Goal: Contribute content

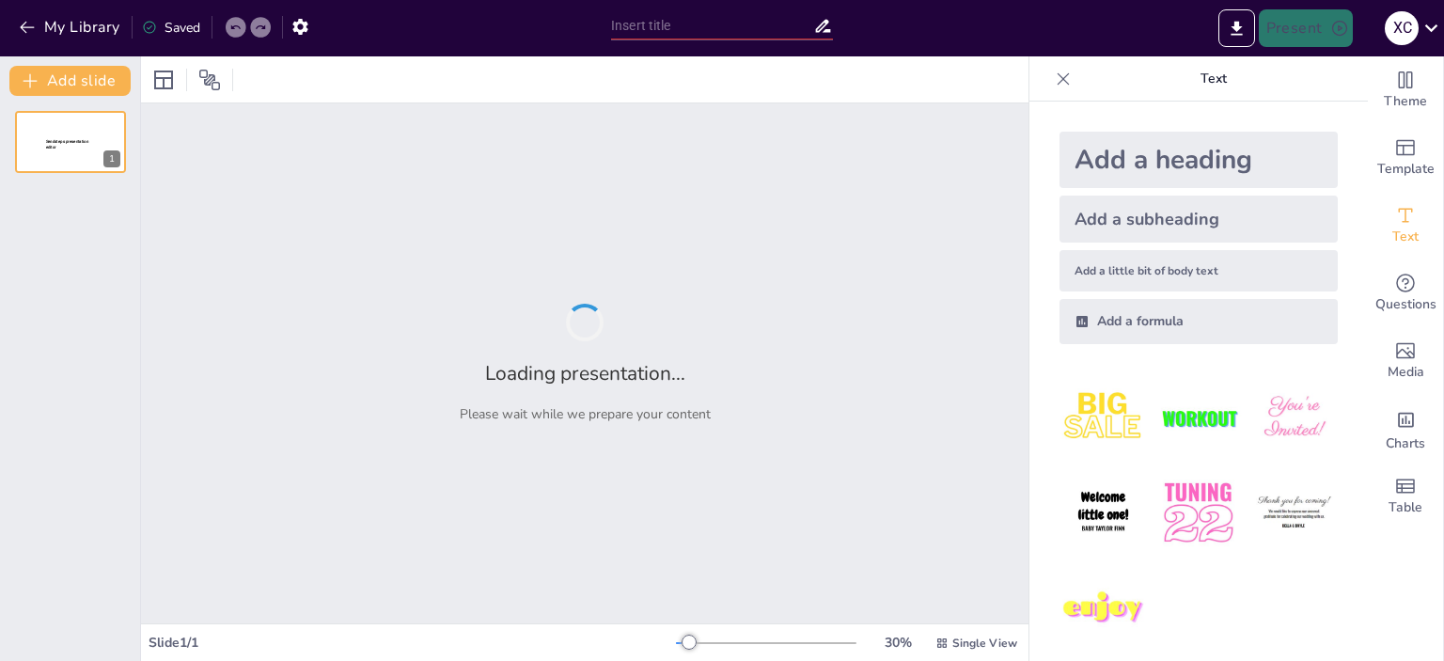
type input "Внесок [PERSON_NAME]. Фарадея та [PERSON_NAME] Максвелла в електромагнітну теор…"
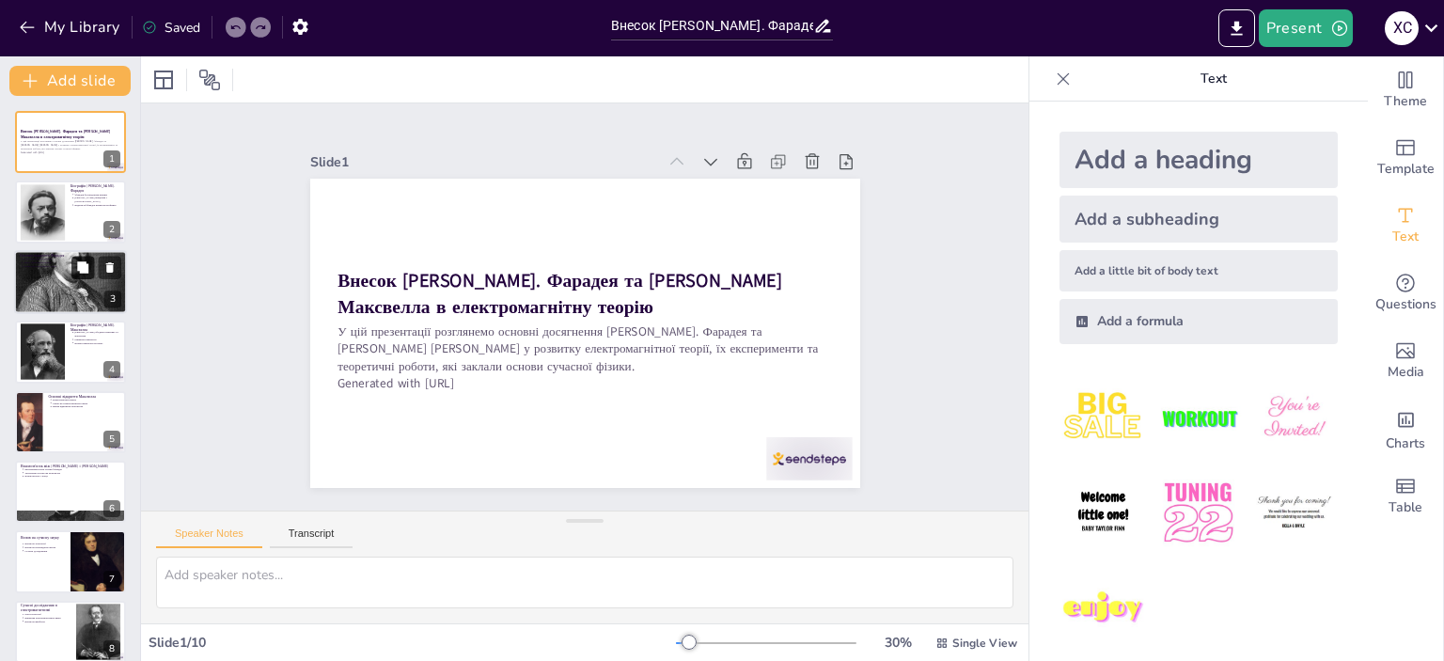
click at [85, 266] on icon at bounding box center [82, 266] width 11 height 11
type textarea "Електромагнітна індукція, відкрита Фарадеєм, стала основою для багатьох техноло…"
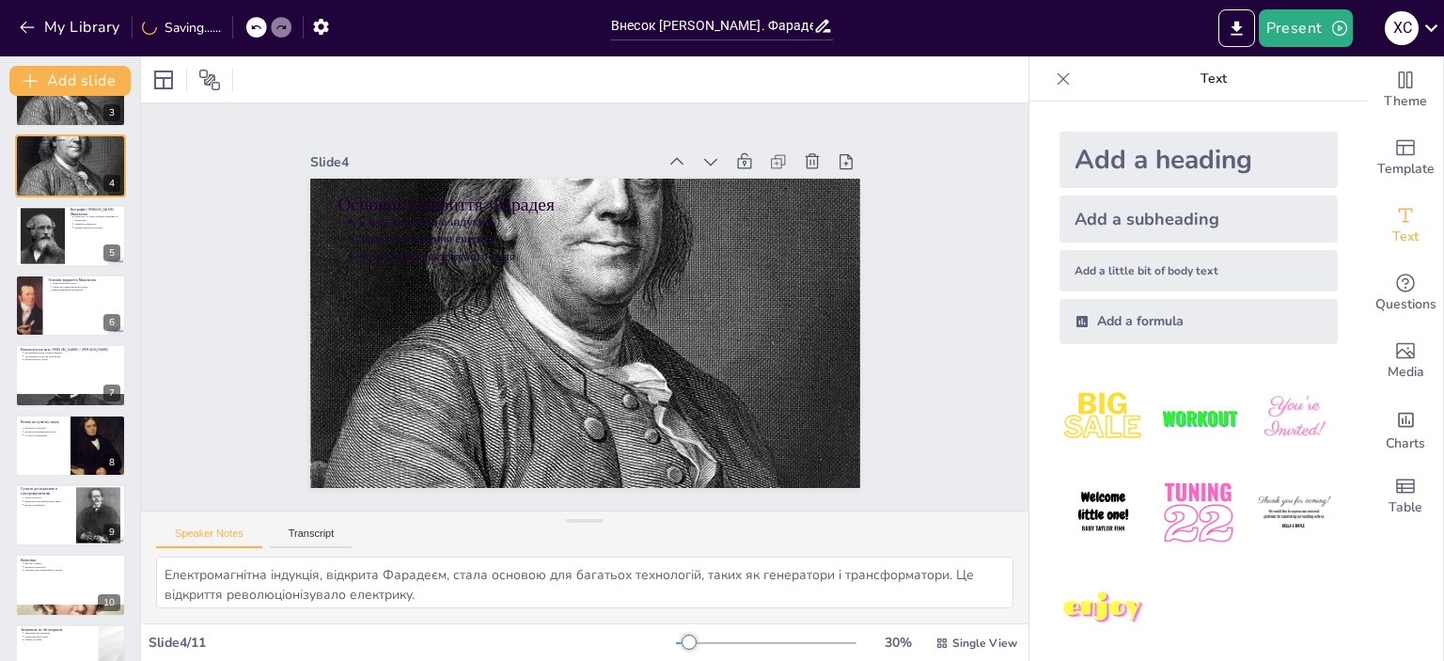
scroll to position [188, 0]
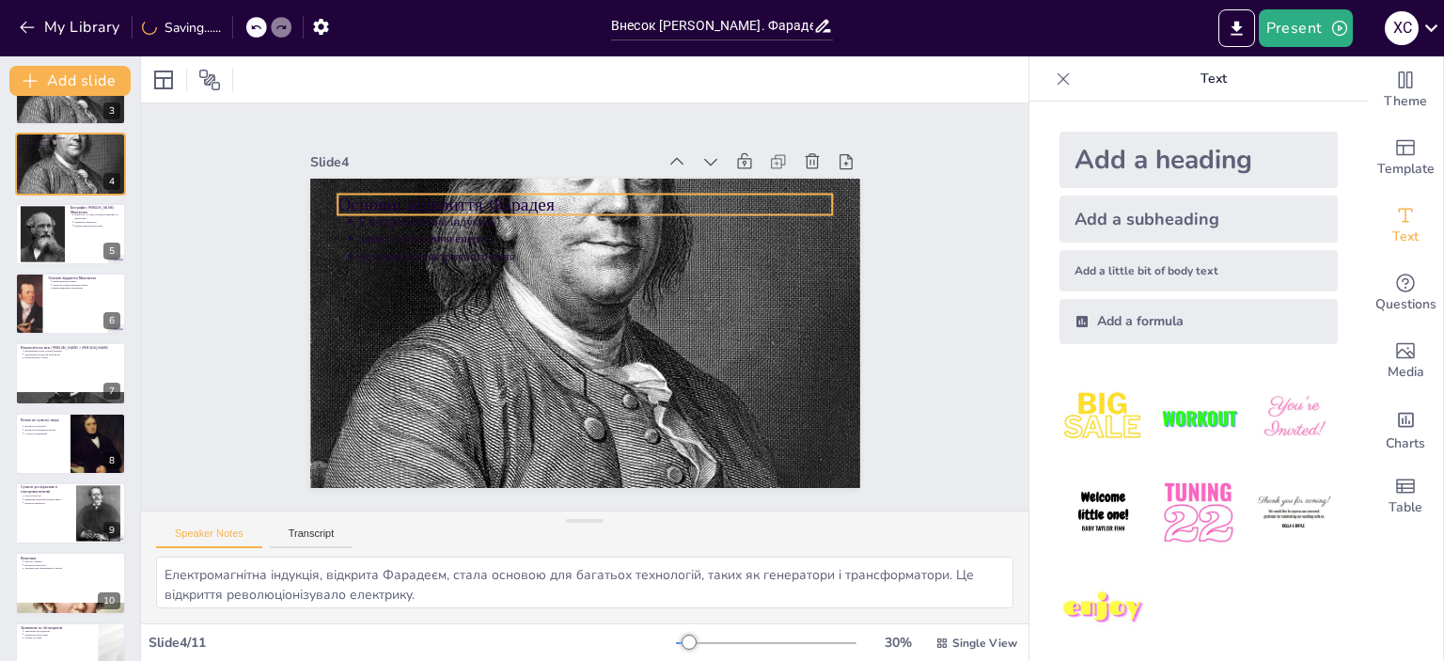
click at [461, 208] on p "Основні відкриття Фарадея" at bounding box center [653, 383] width 385 height 351
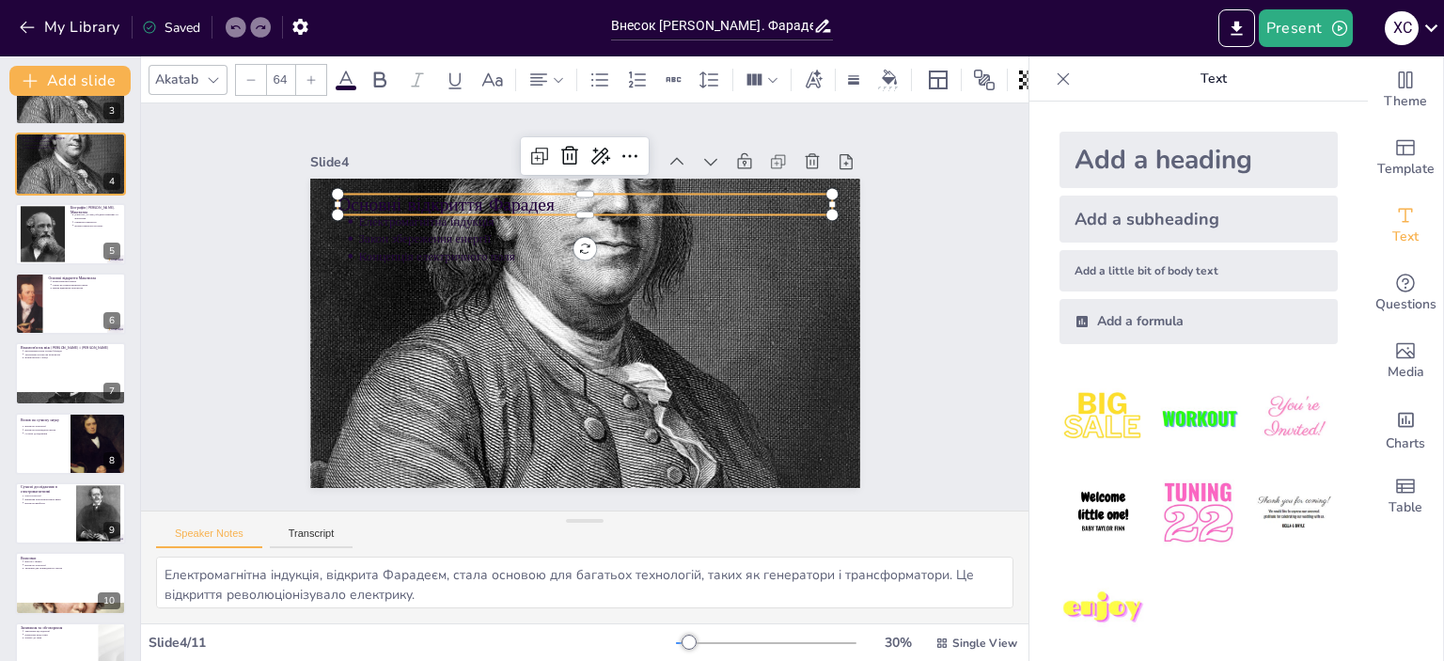
click at [351, 86] on div "Akatab 64" at bounding box center [626, 80] width 954 height 32
click at [346, 76] on icon at bounding box center [346, 80] width 23 height 23
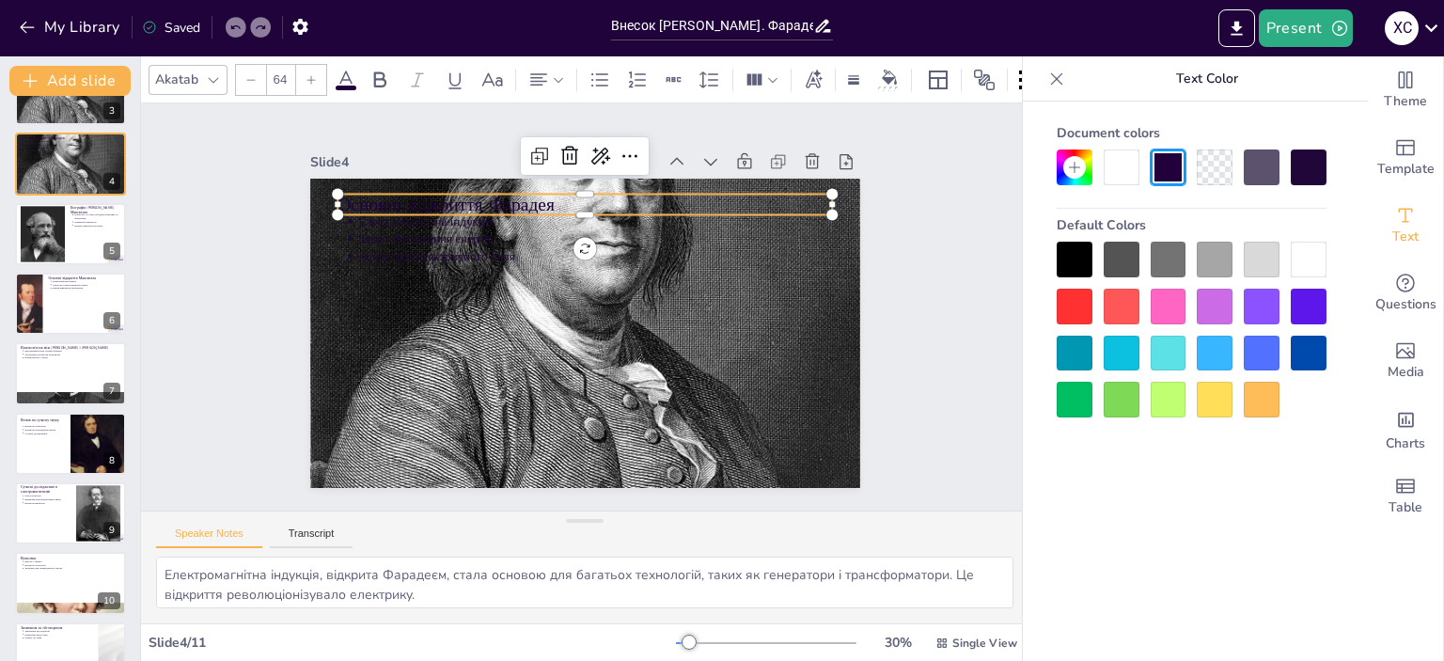
click at [1312, 260] on div at bounding box center [1309, 260] width 36 height 36
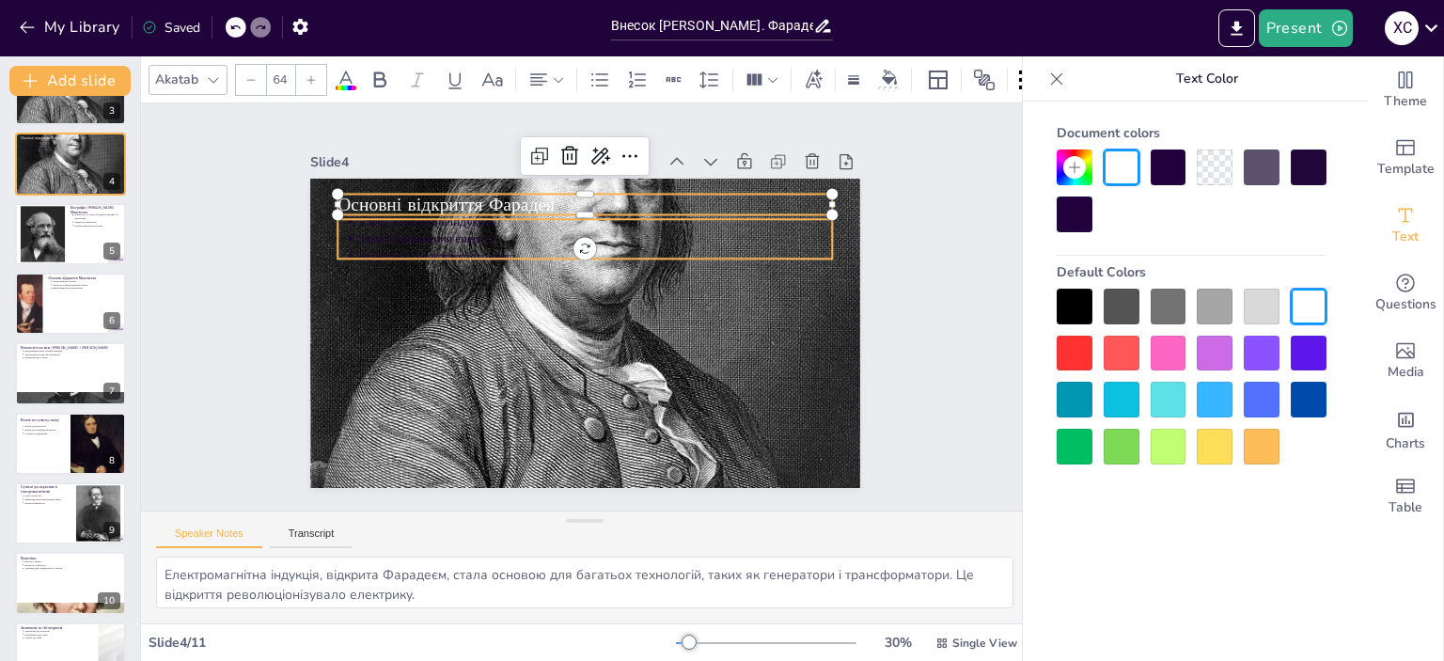
click at [449, 235] on p "Закон збереження енергії" at bounding box center [615, 368] width 393 height 292
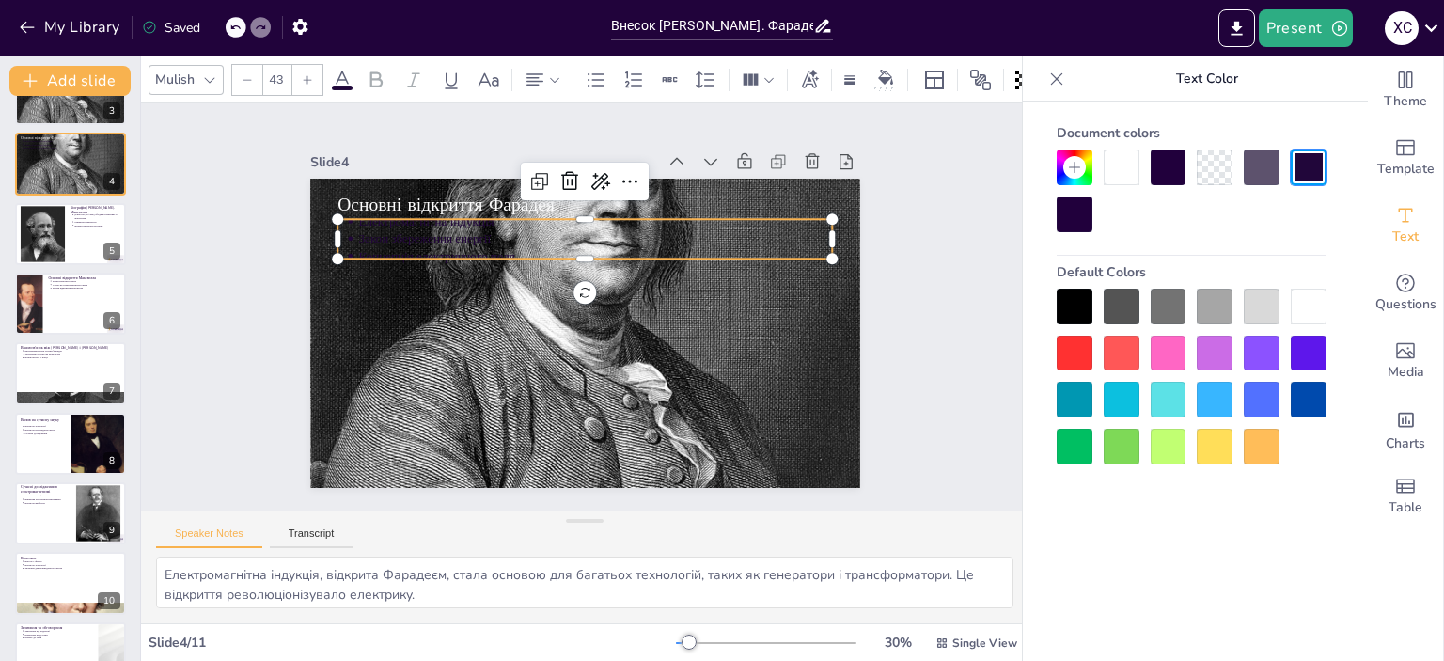
click at [1299, 309] on div at bounding box center [1309, 307] width 36 height 36
type input "--"
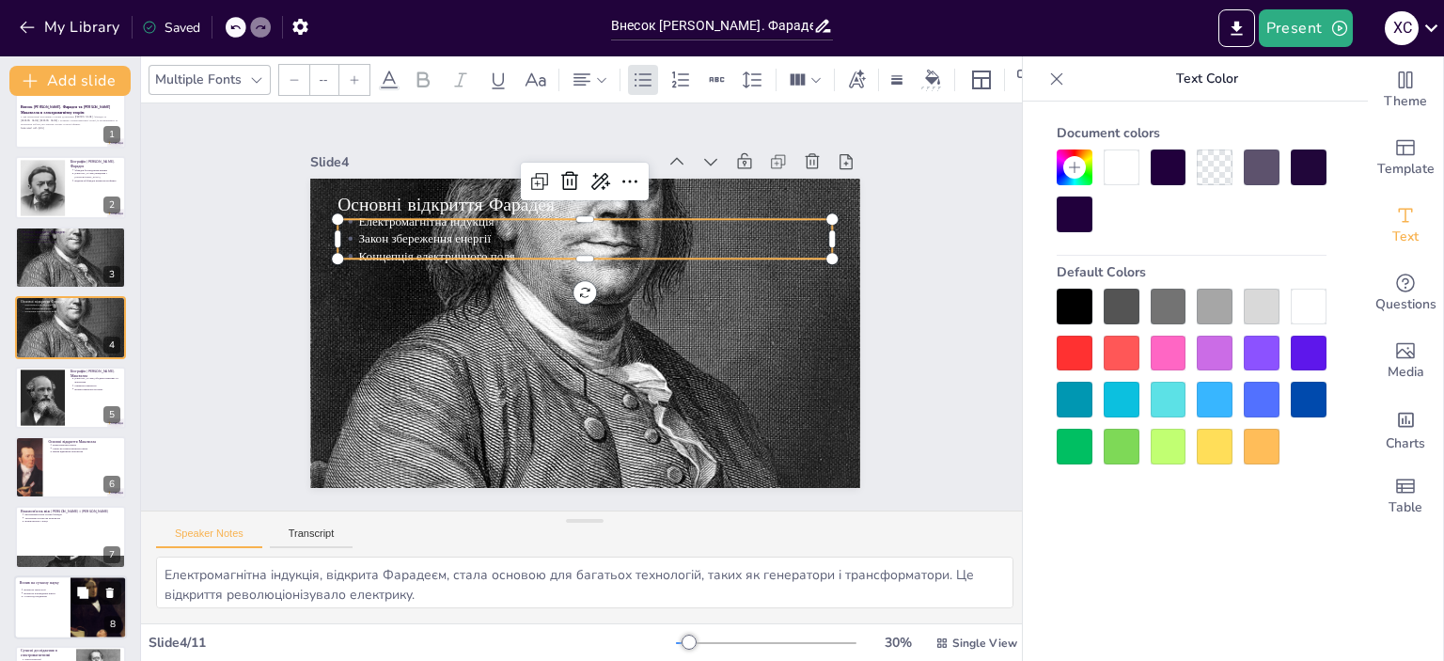
scroll to position [0, 0]
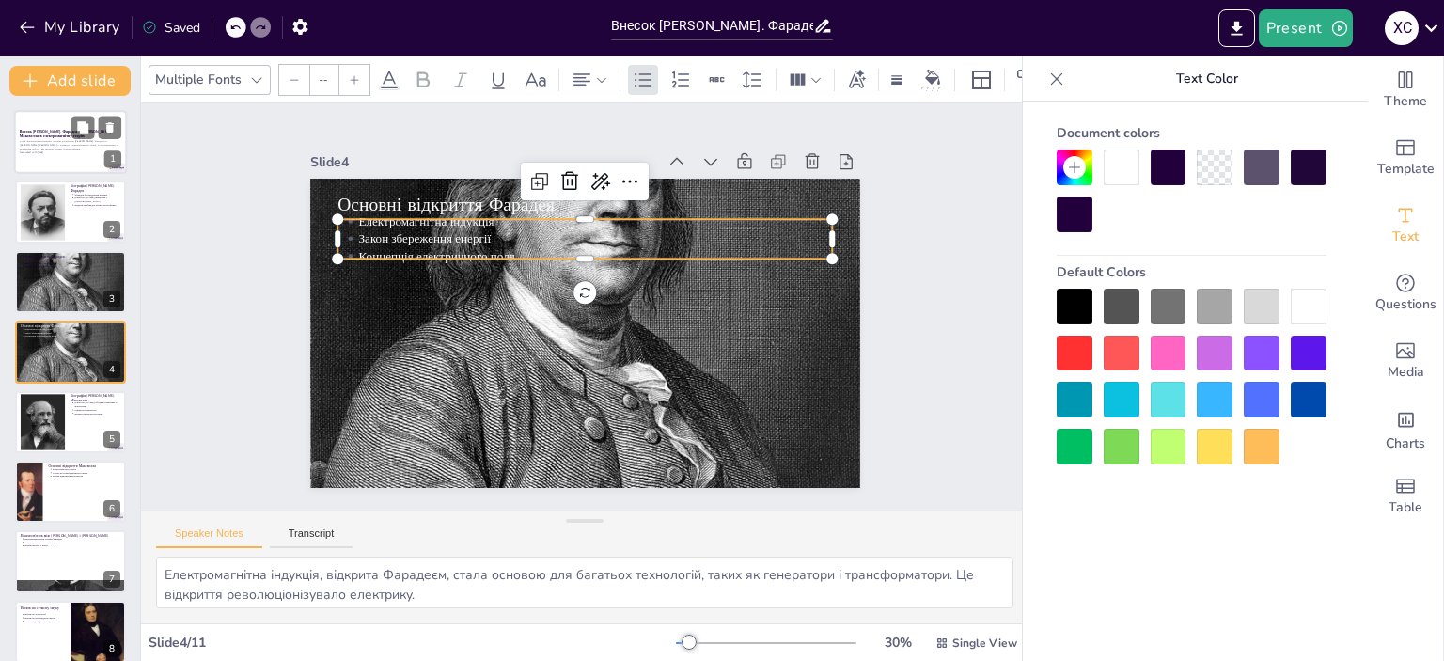
click at [66, 134] on p "Внесок [PERSON_NAME]. Фарадея та [PERSON_NAME] Максвелла в електромагнітну теор…" at bounding box center [71, 134] width 102 height 10
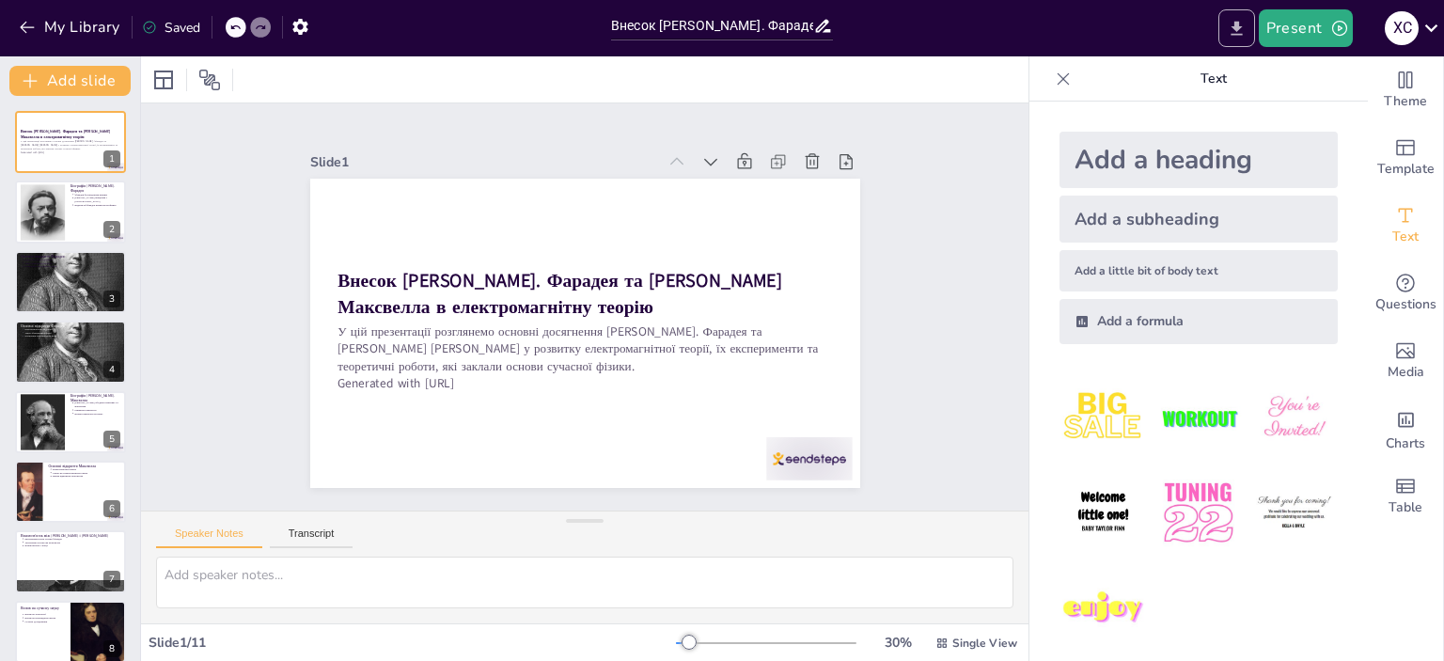
click at [1245, 26] on icon "Export to PowerPoint" at bounding box center [1237, 29] width 20 height 20
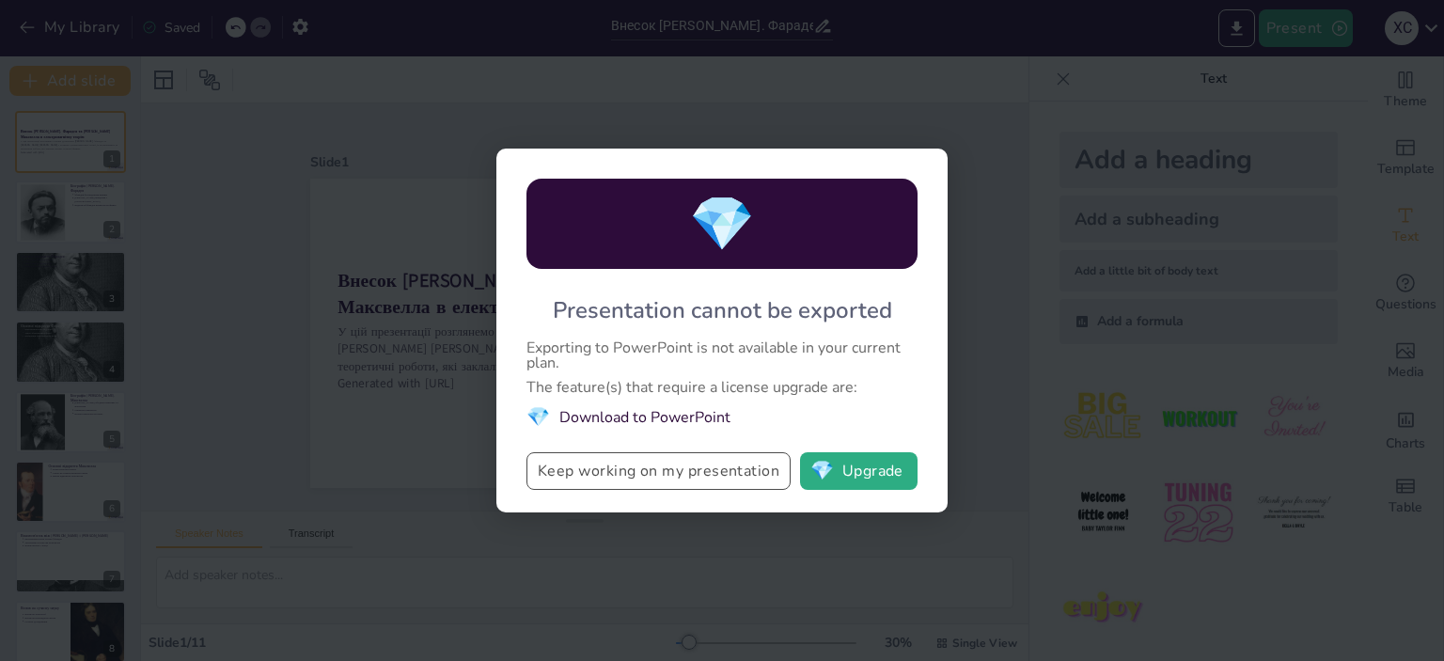
click at [687, 469] on button "Keep working on my presentation" at bounding box center [659, 471] width 264 height 38
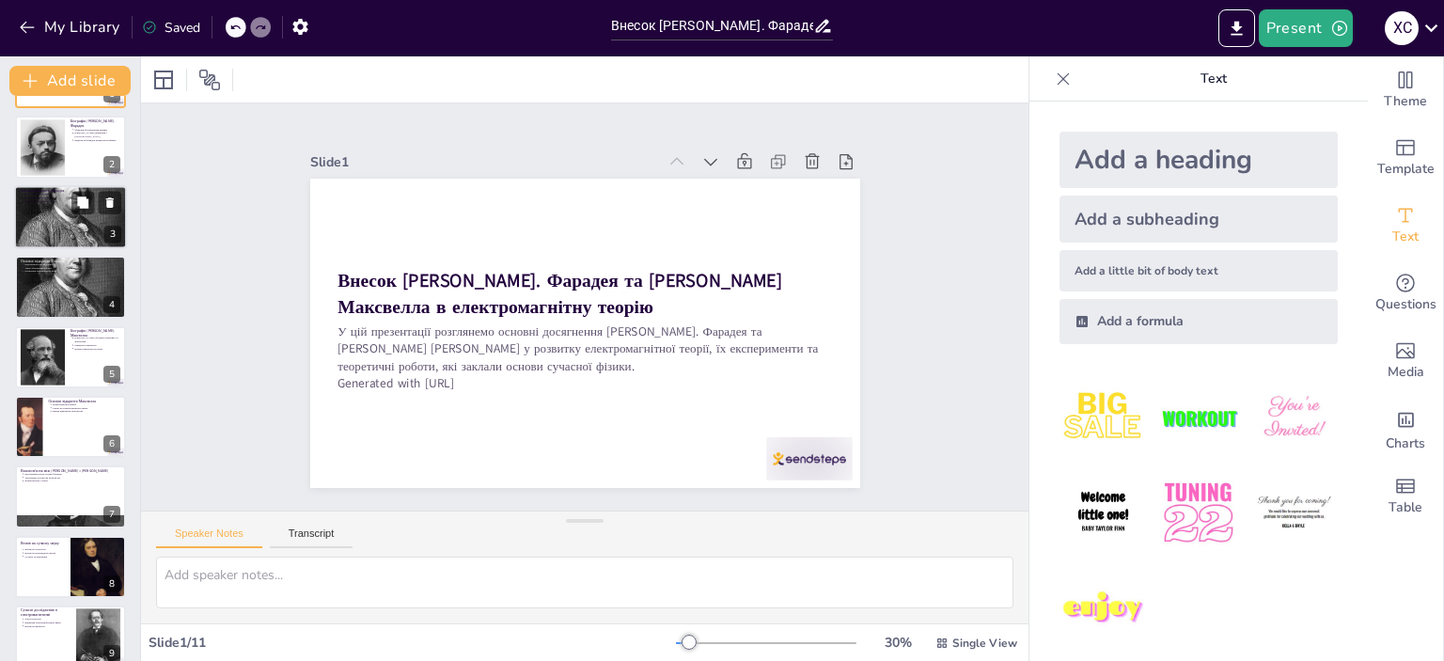
scroll to position [226, 0]
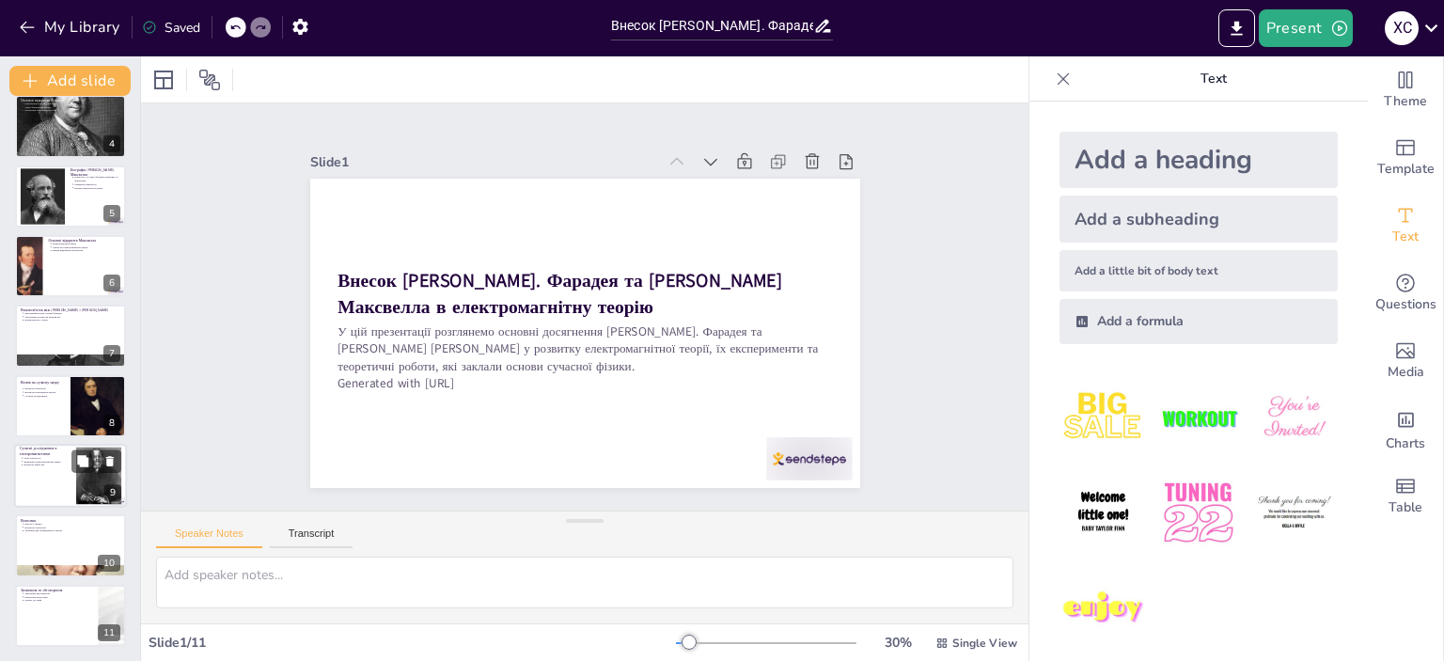
click at [74, 477] on div at bounding box center [70, 476] width 113 height 64
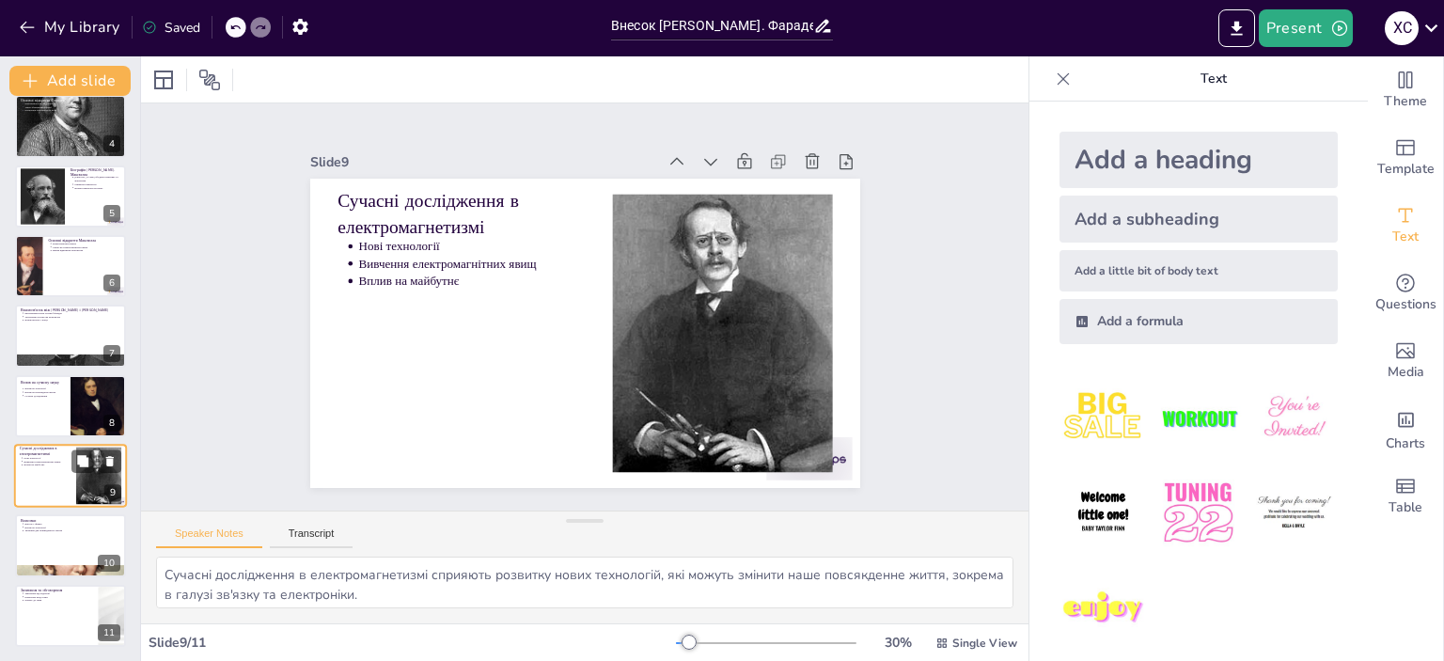
click at [60, 504] on div at bounding box center [70, 476] width 113 height 64
click at [60, 564] on div at bounding box center [70, 570] width 113 height 146
type textarea "Внесок [PERSON_NAME] та [PERSON_NAME] в електромагнітну теорію є важливим аспек…"
